Goal: Task Accomplishment & Management: Manage account settings

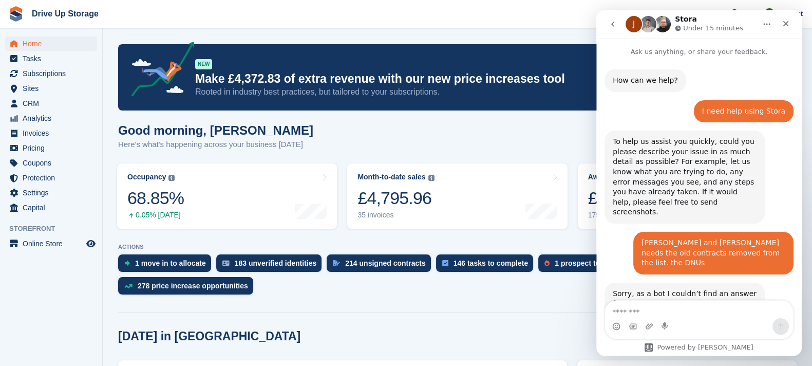
scroll to position [337, 0]
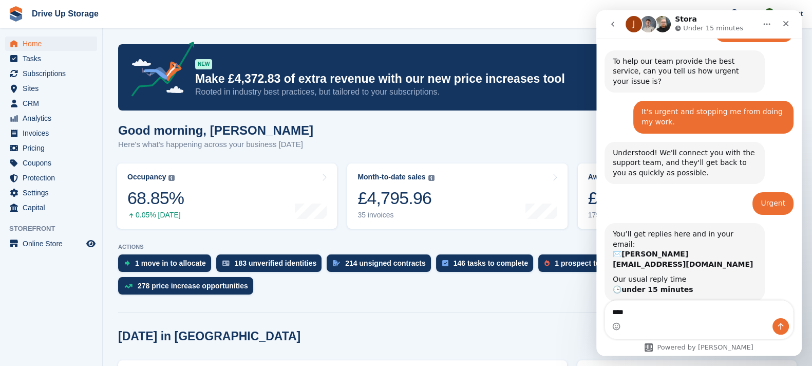
type textarea "*****"
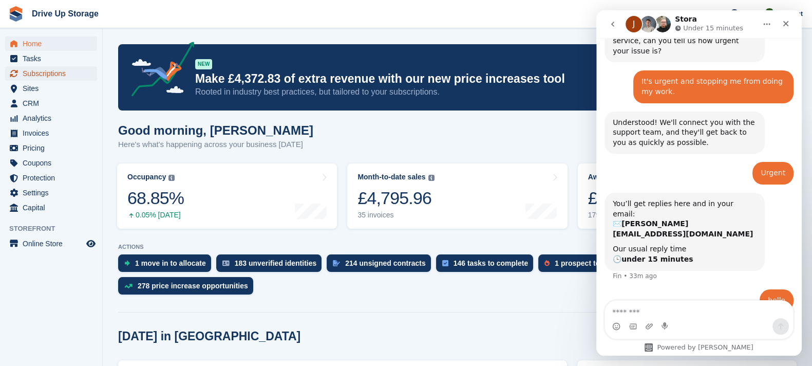
click at [60, 71] on span "Subscriptions" at bounding box center [54, 73] width 62 height 14
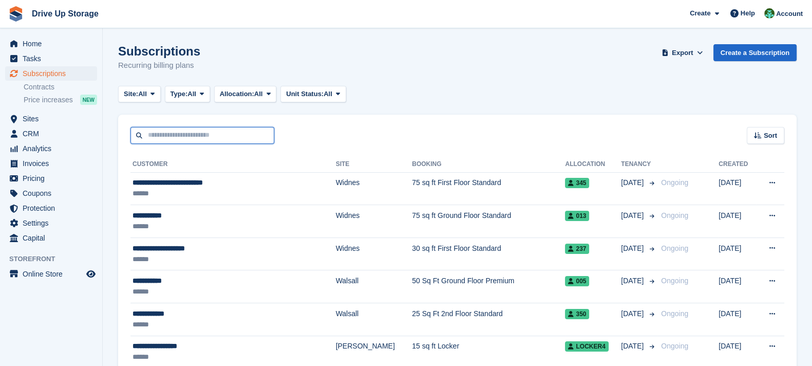
click at [159, 137] on input "text" at bounding box center [203, 135] width 144 height 17
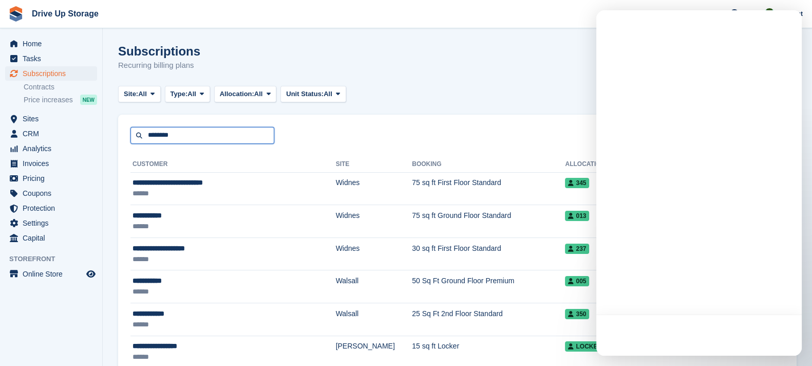
type input "********"
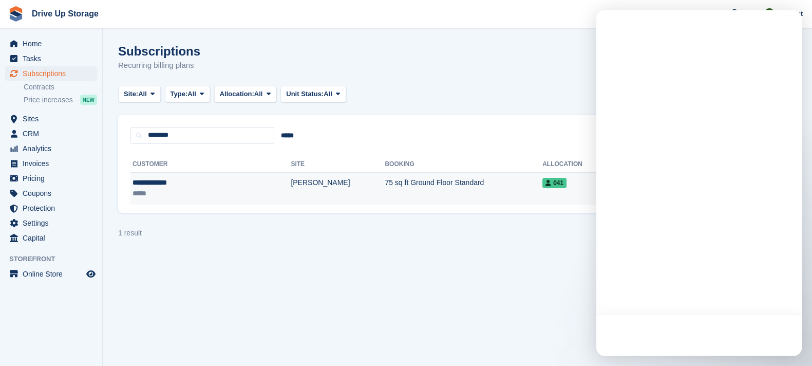
click at [291, 183] on td "[PERSON_NAME]" at bounding box center [338, 188] width 94 height 32
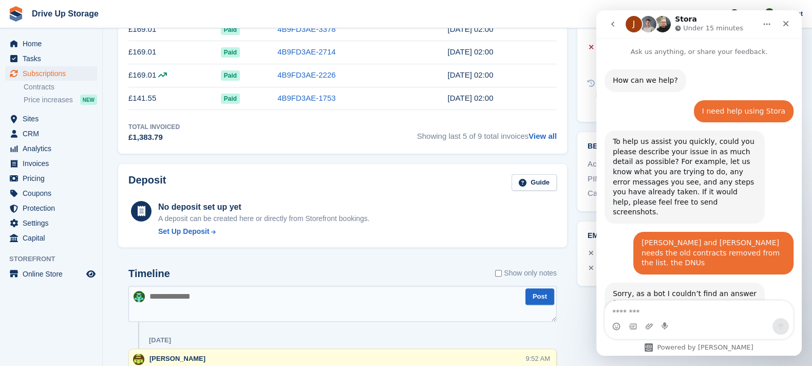
scroll to position [367, 0]
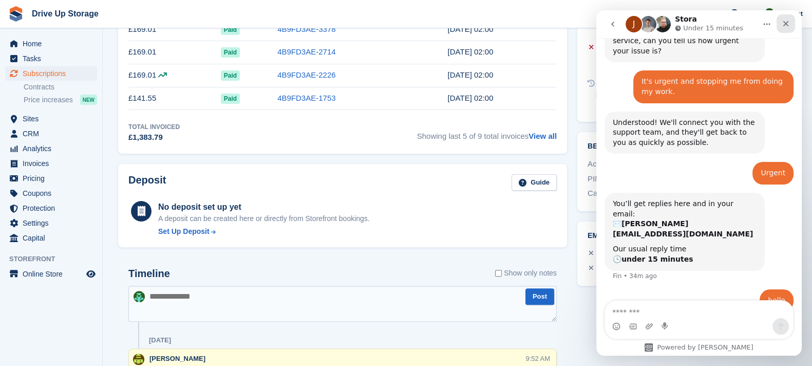
click at [786, 18] on div "Close" at bounding box center [786, 23] width 18 height 18
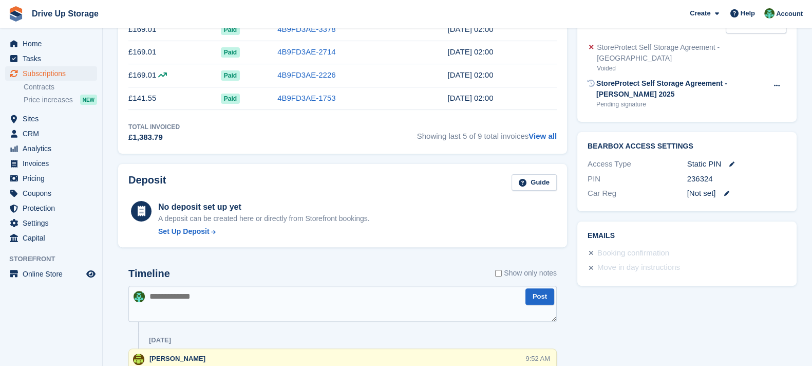
scroll to position [256, 0]
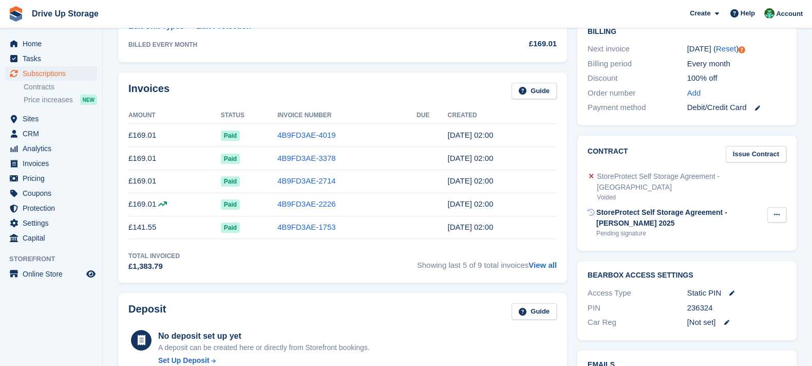
click at [777, 211] on icon at bounding box center [777, 214] width 6 height 7
click at [750, 242] on p "Send reminder" at bounding box center [737, 248] width 89 height 13
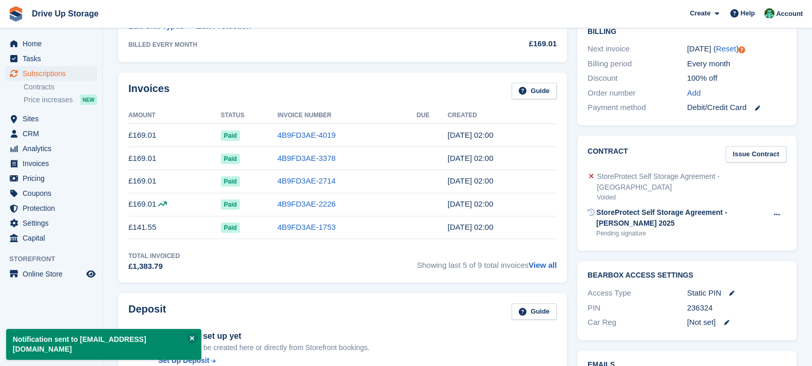
scroll to position [0, 0]
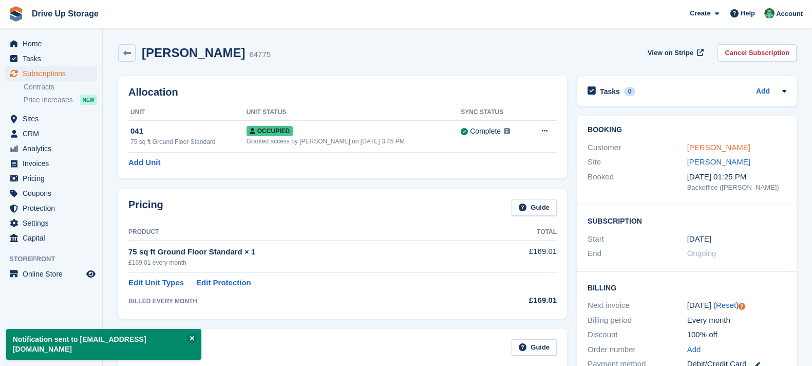
click at [696, 151] on link "Gordon Braint" at bounding box center [719, 147] width 63 height 9
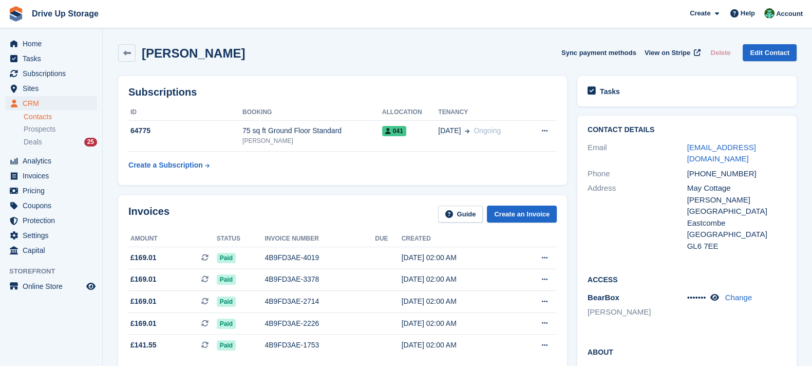
scroll to position [256, 0]
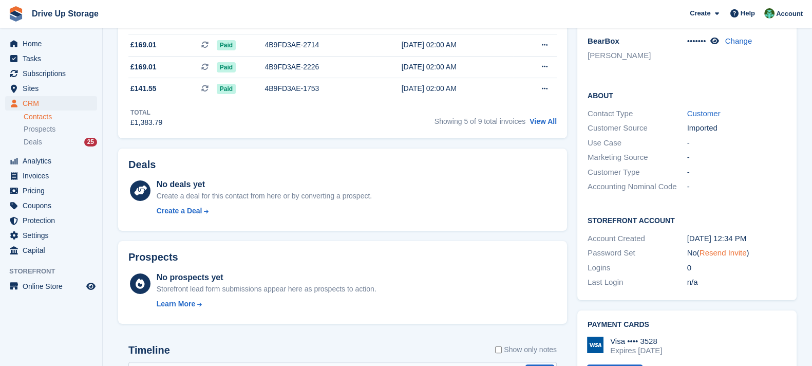
click at [708, 248] on link "Resend Invite" at bounding box center [723, 252] width 47 height 9
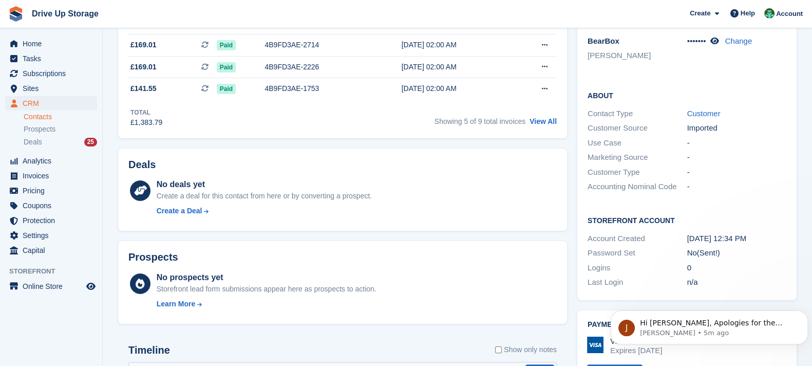
scroll to position [0, 0]
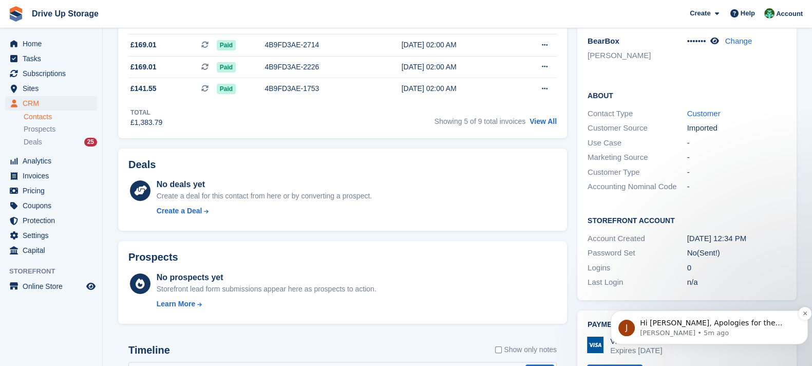
click at [739, 324] on p "Hi Camille, Apologies for the delay in getting back to you. I will raise a tick…" at bounding box center [717, 323] width 155 height 10
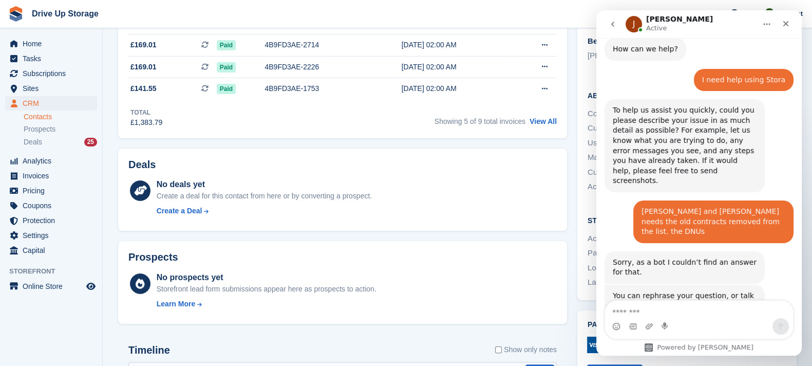
scroll to position [480, 0]
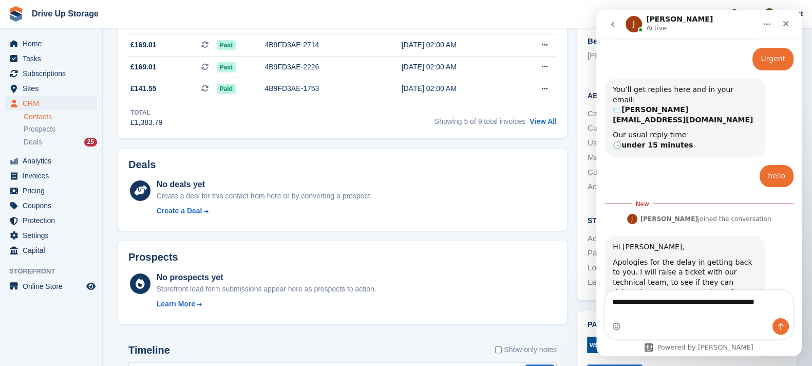
type textarea "**********"
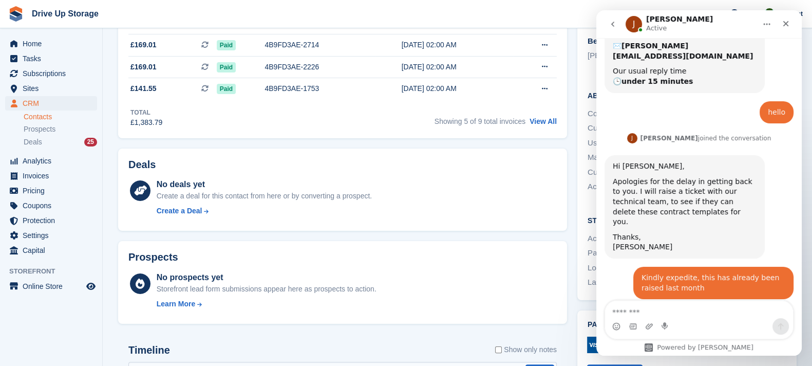
scroll to position [606, 0]
